Goal: Information Seeking & Learning: Find specific fact

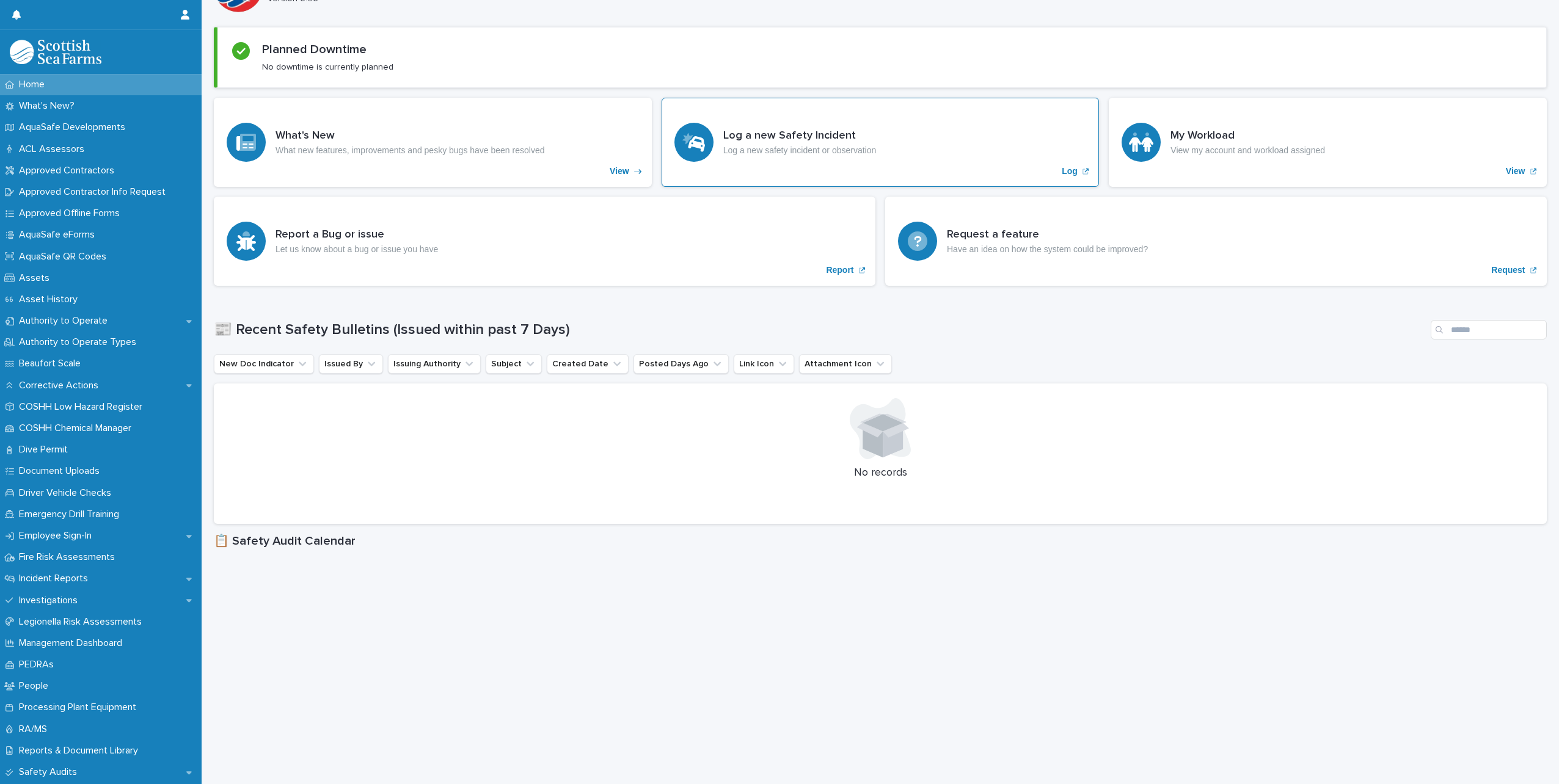
click at [970, 156] on div "Log a new Safety Incident Log a new safety incident or observation Log" at bounding box center [881, 142] width 438 height 89
click at [55, 576] on p "Incident Reports" at bounding box center [55, 579] width 83 height 12
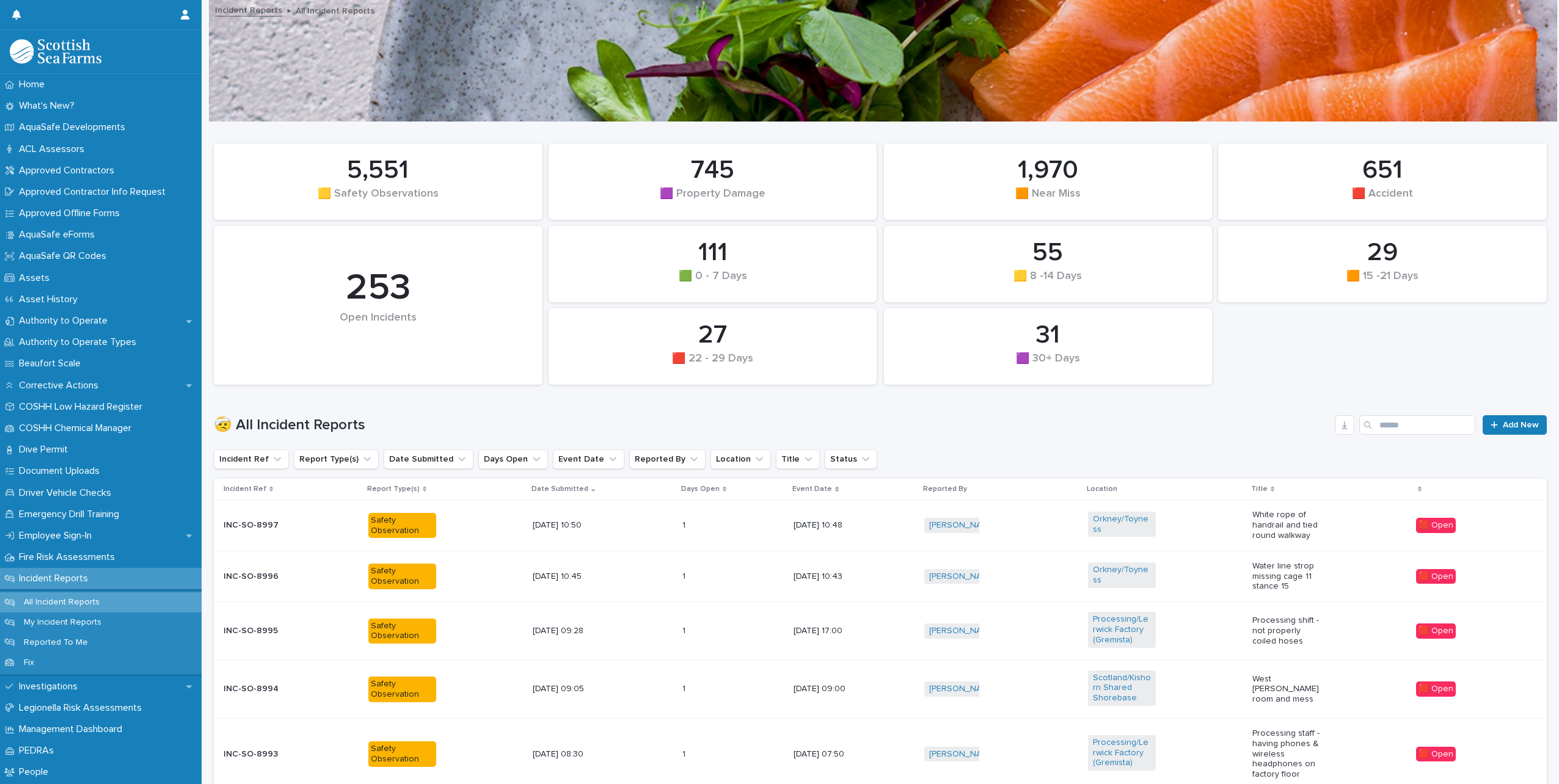
click at [67, 600] on p "All Incident Reports" at bounding box center [61, 602] width 95 height 11
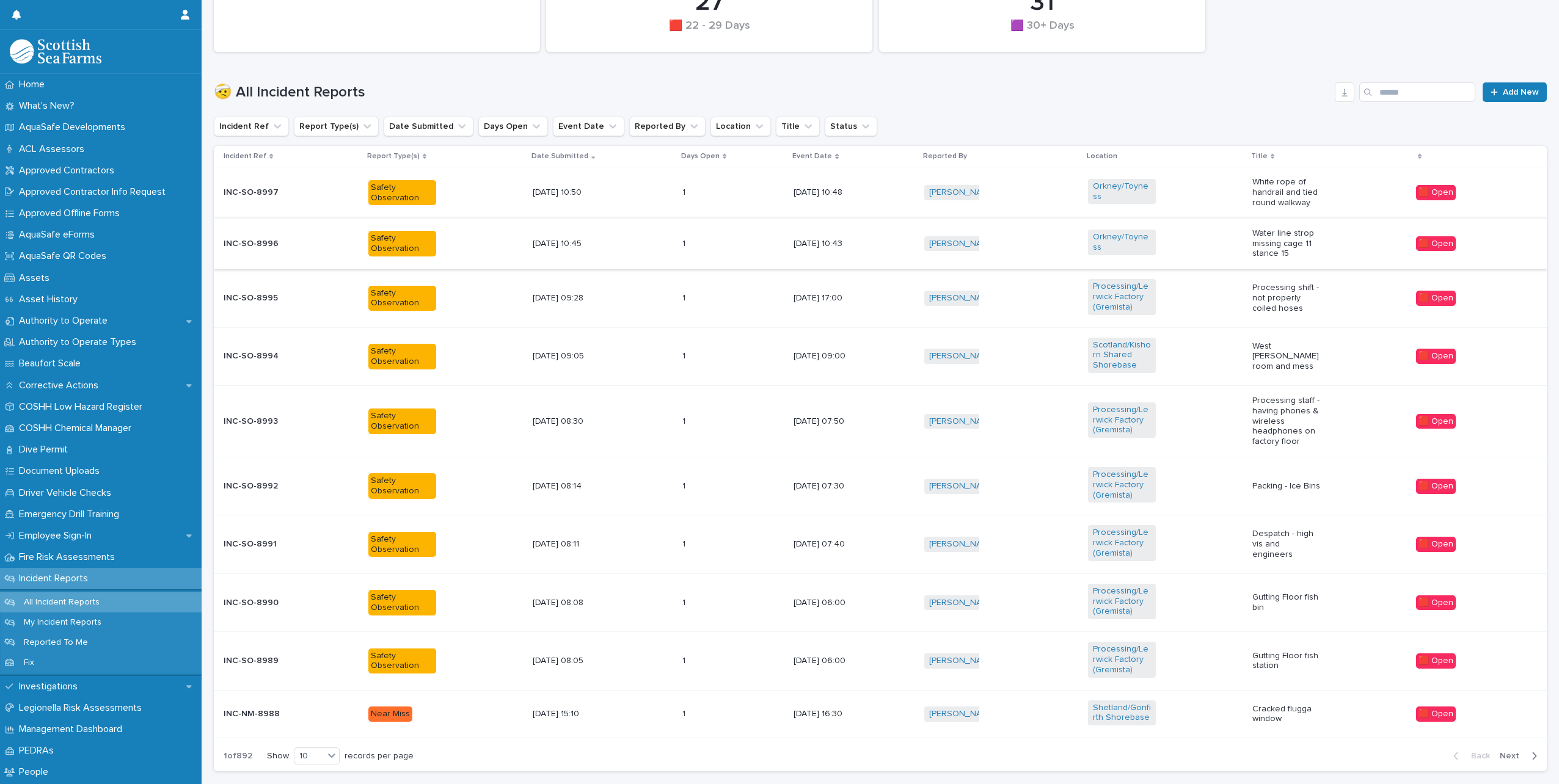
scroll to position [34, 0]
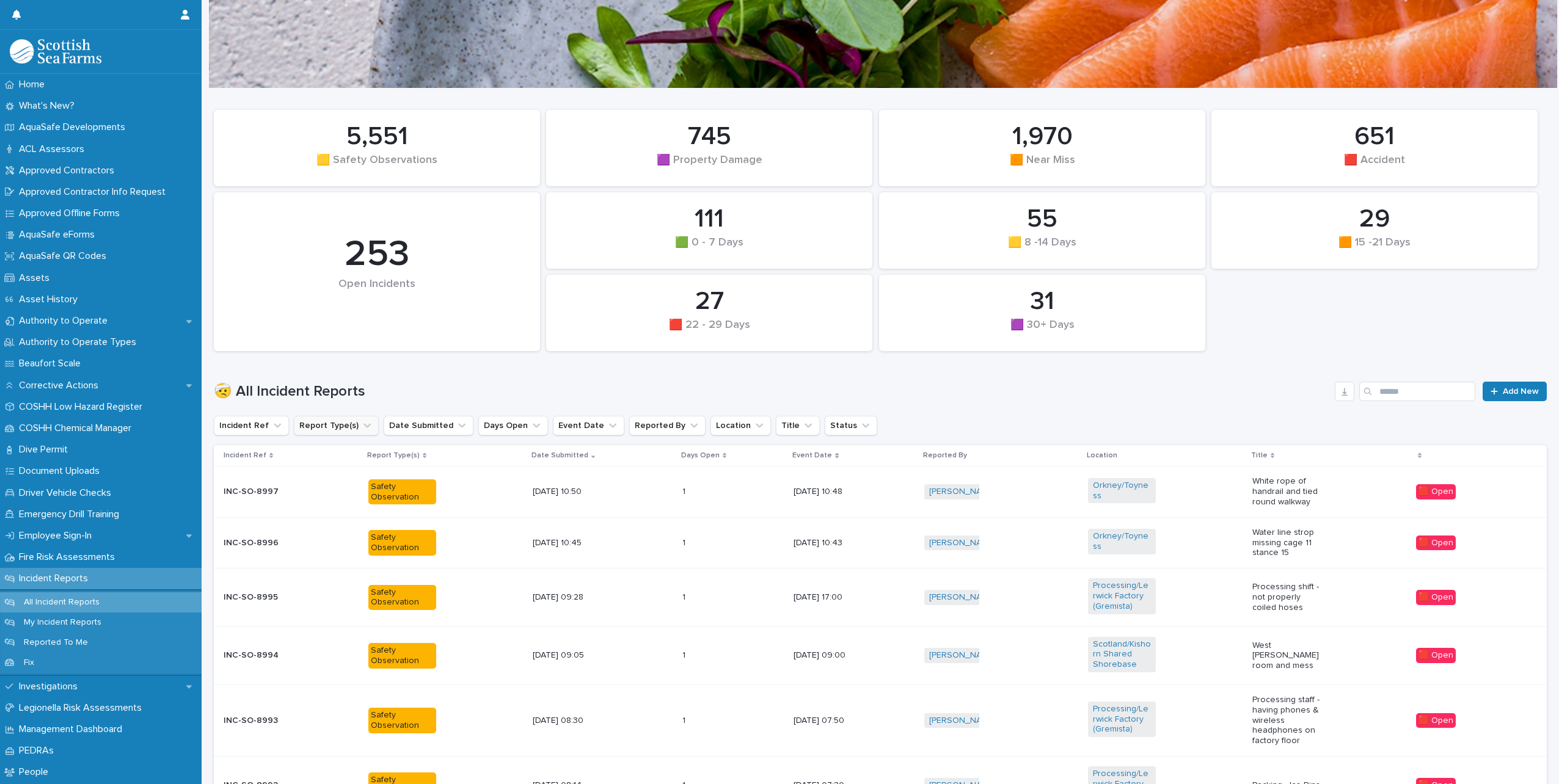
click at [363, 425] on icon "Report Type(s)" at bounding box center [367, 425] width 12 height 12
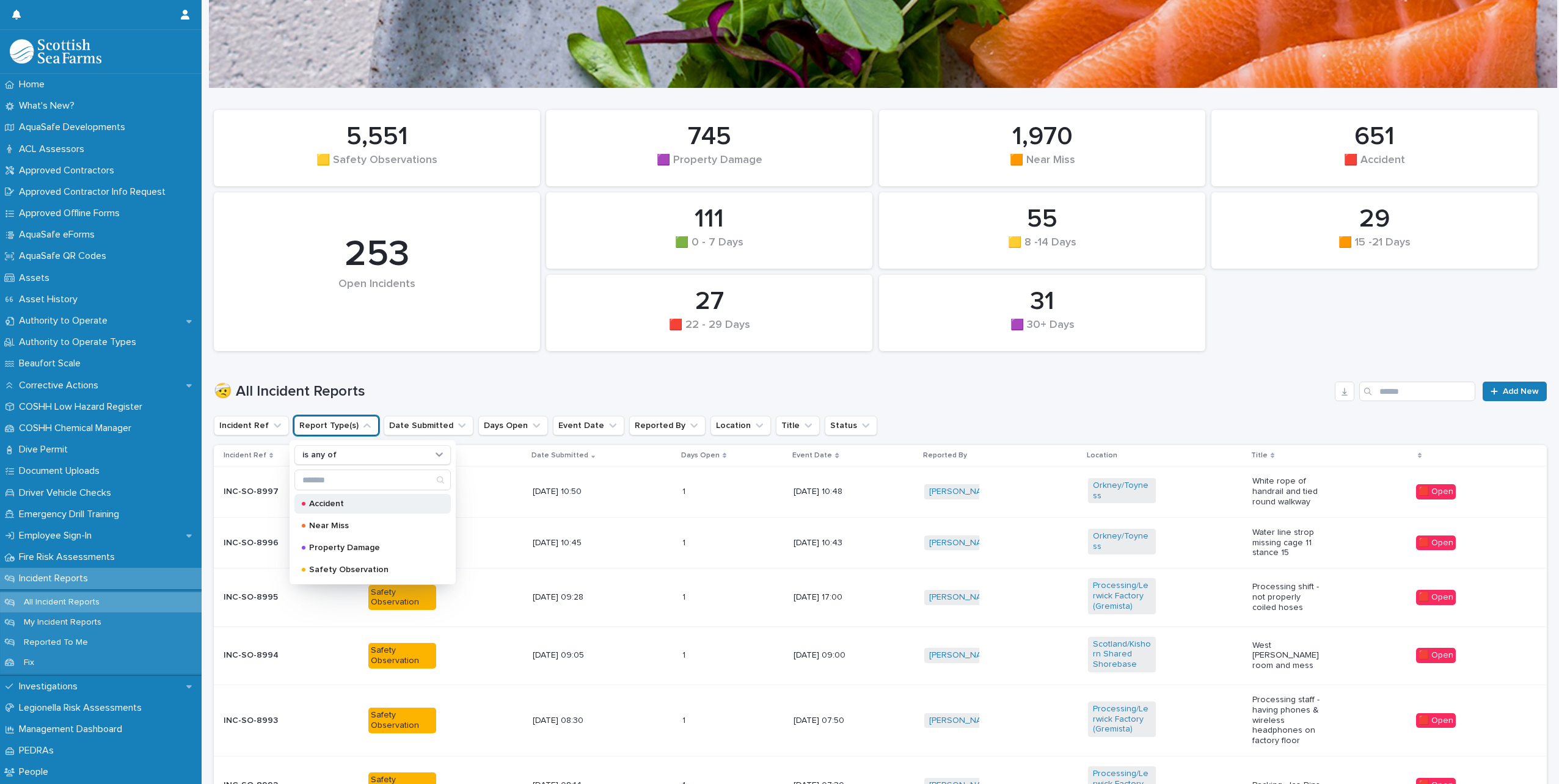
click at [306, 503] on div "Accident" at bounding box center [372, 504] width 156 height 20
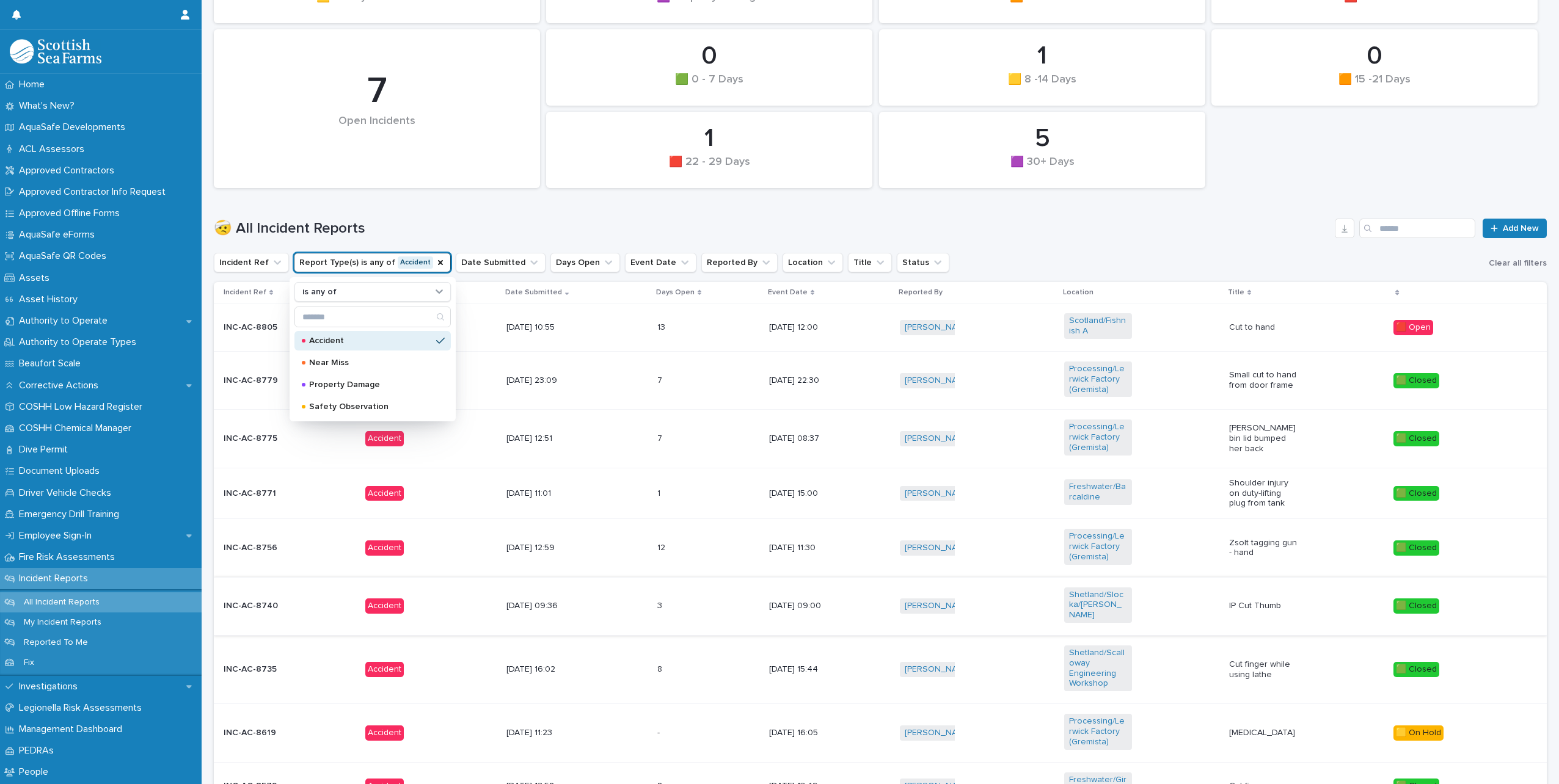
scroll to position [217, 0]
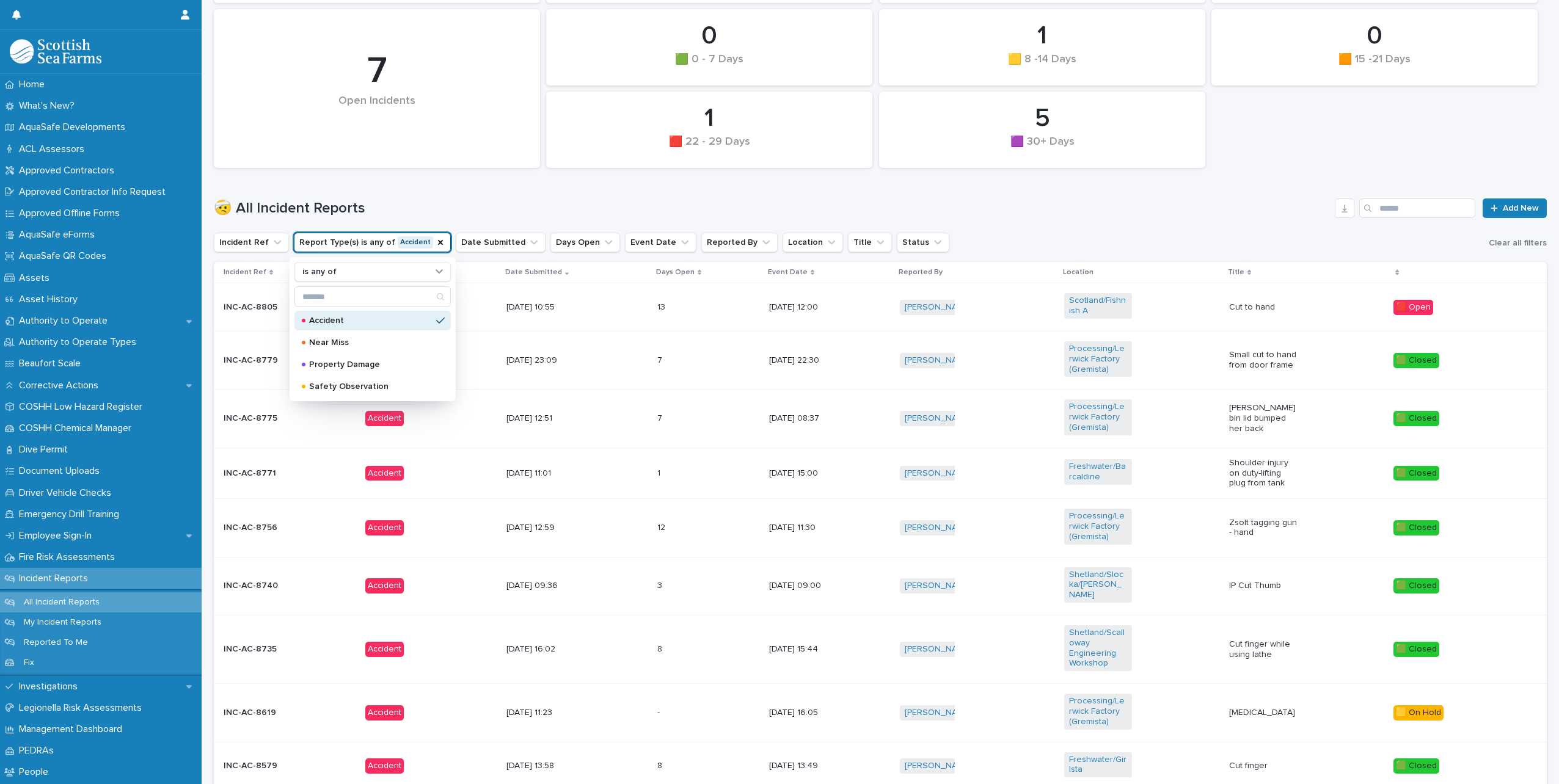
click at [1184, 714] on div "Processing/Lerwick Factory (Gremista)" at bounding box center [1142, 713] width 155 height 48
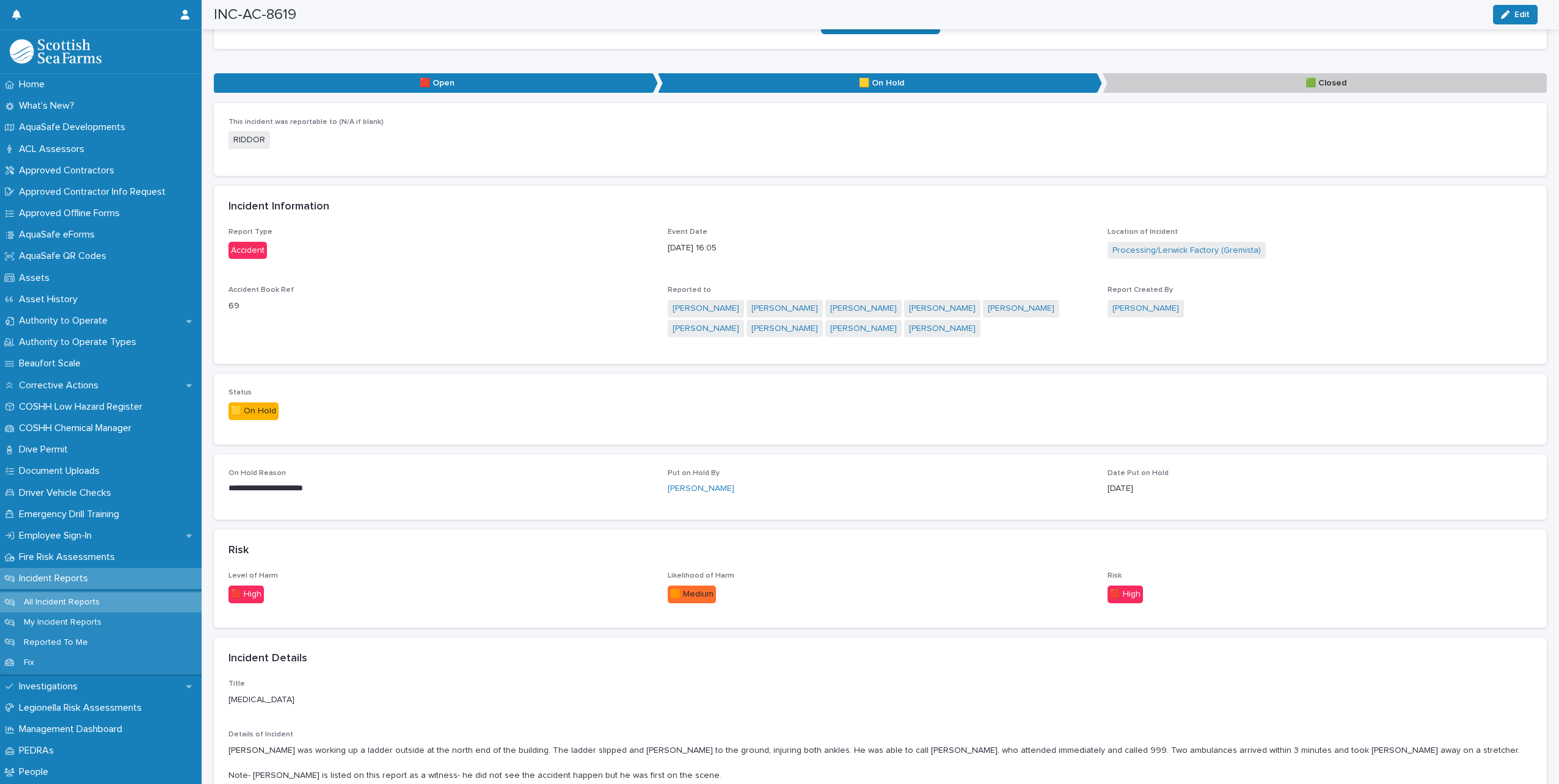
scroll to position [672, 0]
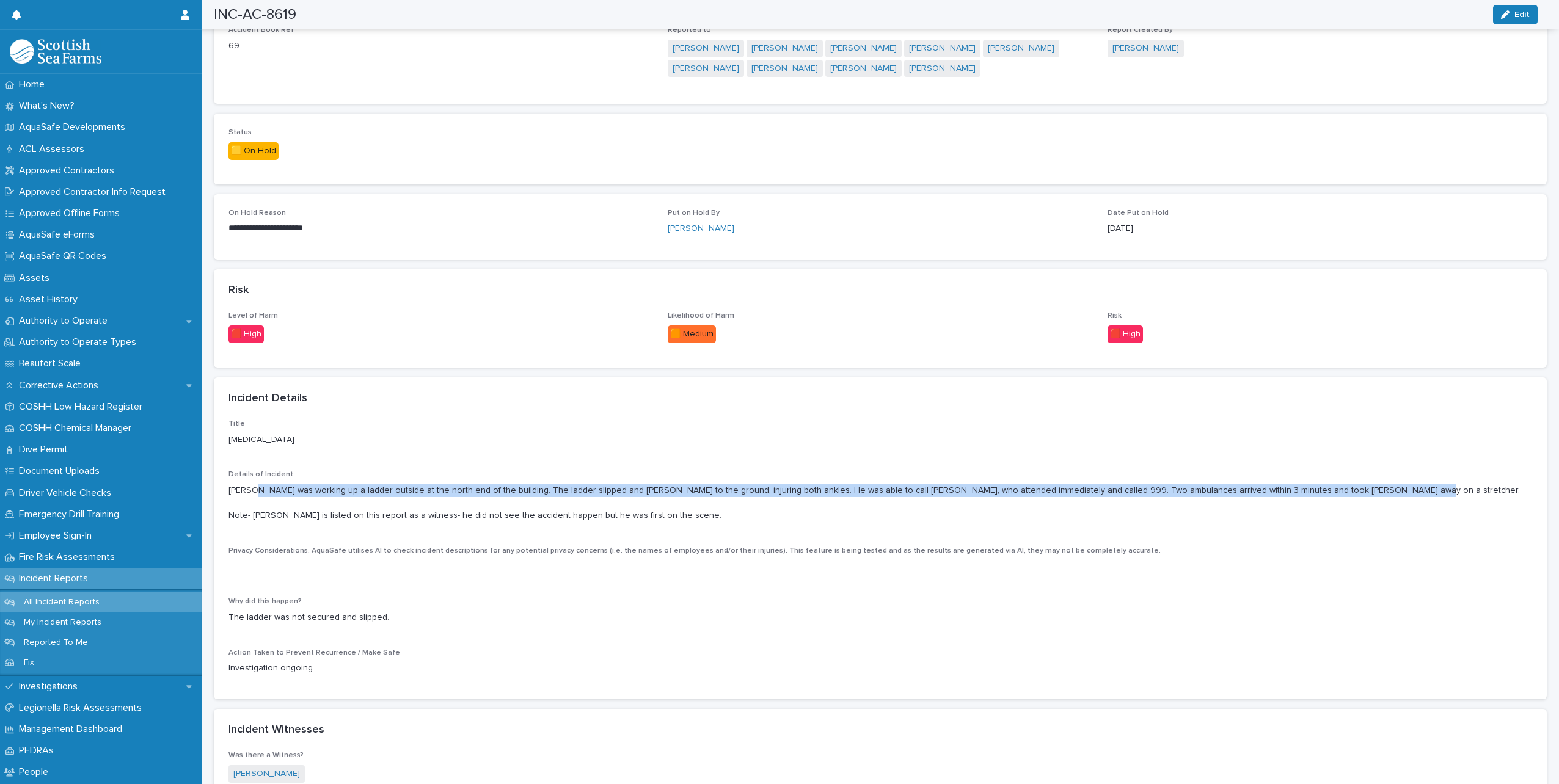
drag, startPoint x: 250, startPoint y: 488, endPoint x: 1343, endPoint y: 492, distance: 1093.0
click at [1343, 492] on p "[PERSON_NAME] was working up a ladder outside at the north end of the building.…" at bounding box center [881, 503] width 1304 height 38
drag, startPoint x: 1343, startPoint y: 492, endPoint x: 1313, endPoint y: 491, distance: 30.0
copy p "was working up a ladder outside at the north end of the building. The ladder sl…"
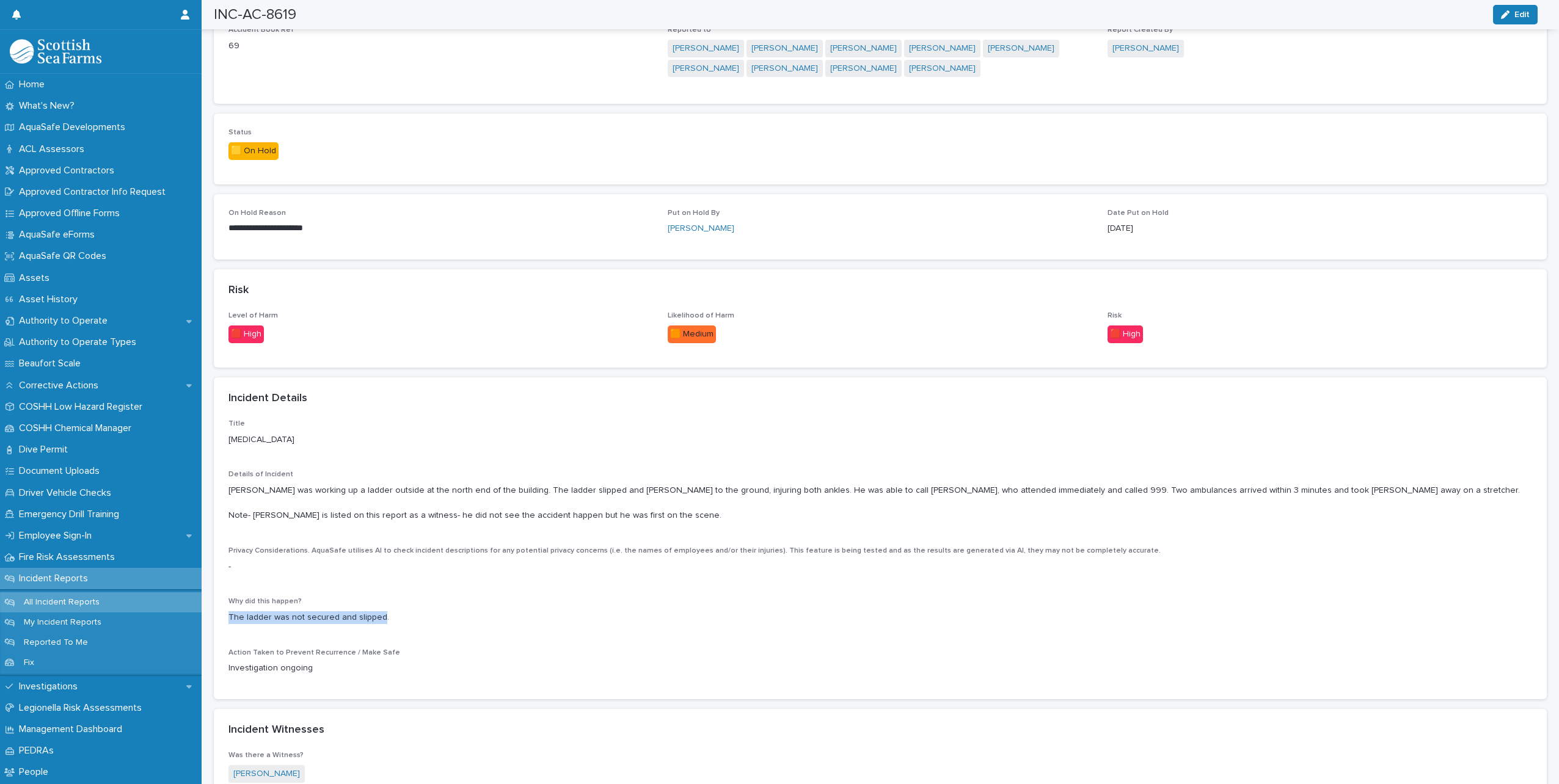
drag, startPoint x: 230, startPoint y: 615, endPoint x: 378, endPoint y: 619, distance: 148.1
click at [378, 619] on p "The ladder was not secured and slipped." at bounding box center [881, 618] width 1304 height 13
click at [264, 618] on p "The ladder was not secured and slipped." at bounding box center [881, 618] width 1304 height 13
drag, startPoint x: 229, startPoint y: 616, endPoint x: 378, endPoint y: 618, distance: 149.0
click at [378, 618] on p "The ladder was not secured and slipped." at bounding box center [881, 618] width 1304 height 13
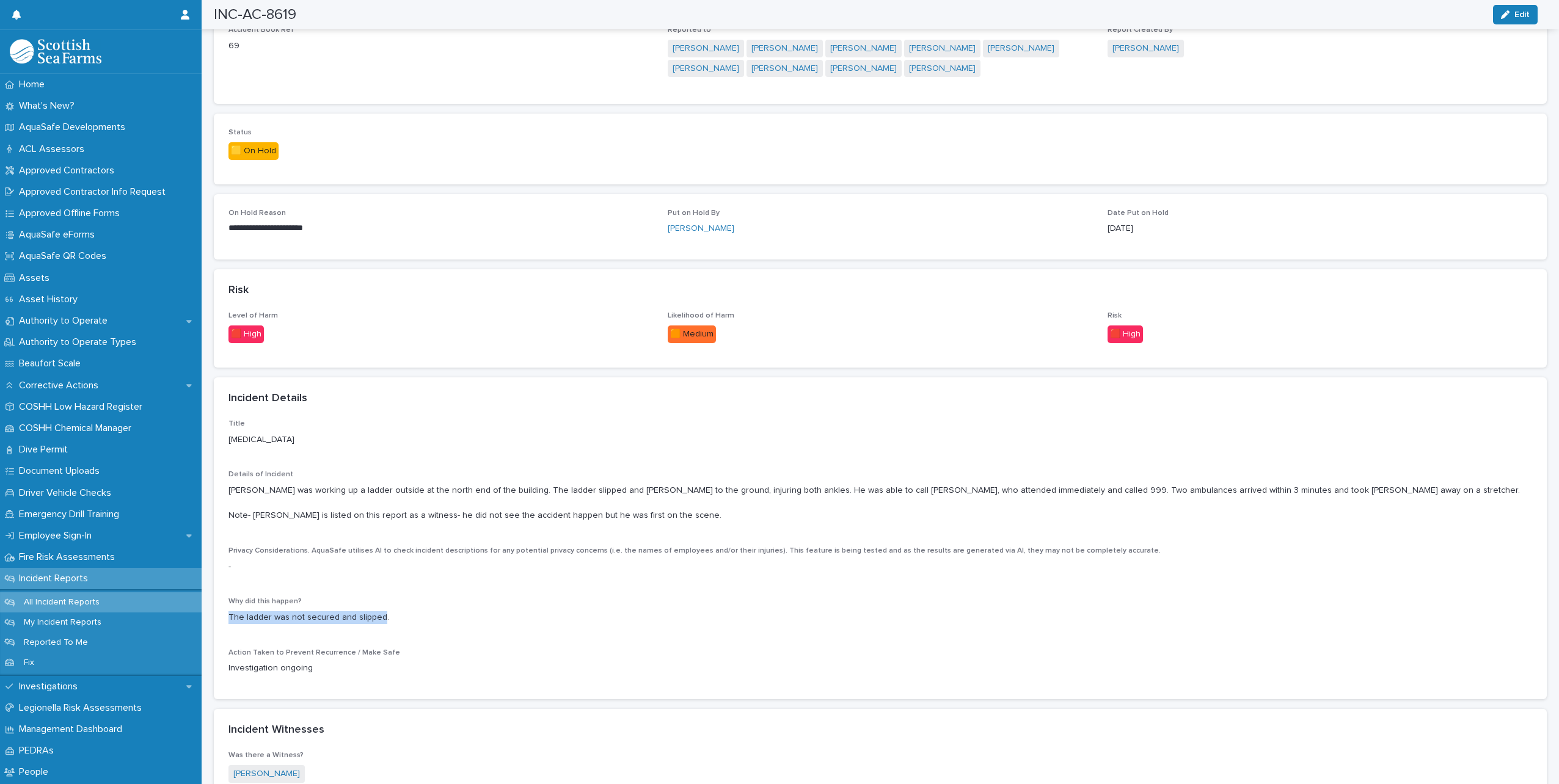
drag, startPoint x: 378, startPoint y: 618, endPoint x: 356, endPoint y: 617, distance: 22.0
copy p "The ladder was not secured and slipped"
